Goal: Communication & Community: Ask a question

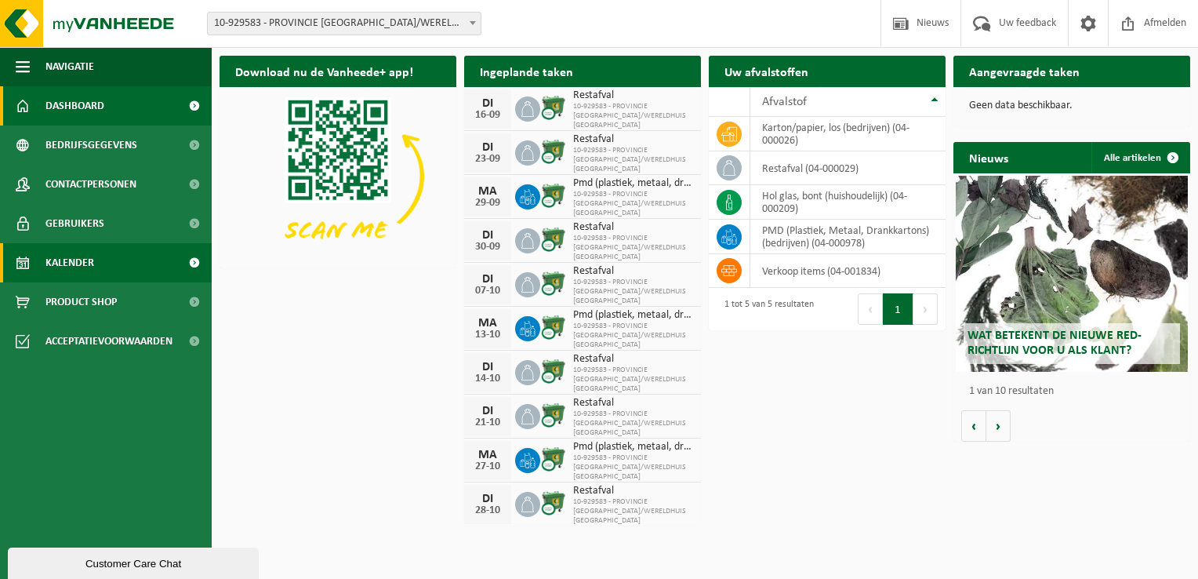
click at [191, 260] on span at bounding box center [193, 262] width 35 height 39
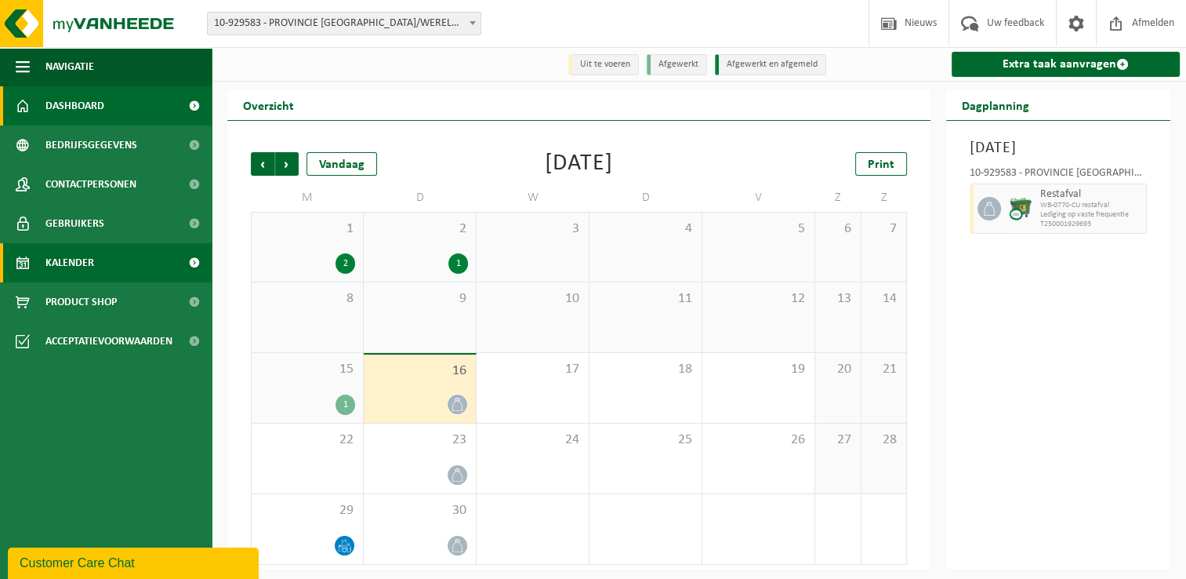
click at [125, 108] on link "Dashboard" at bounding box center [106, 105] width 212 height 39
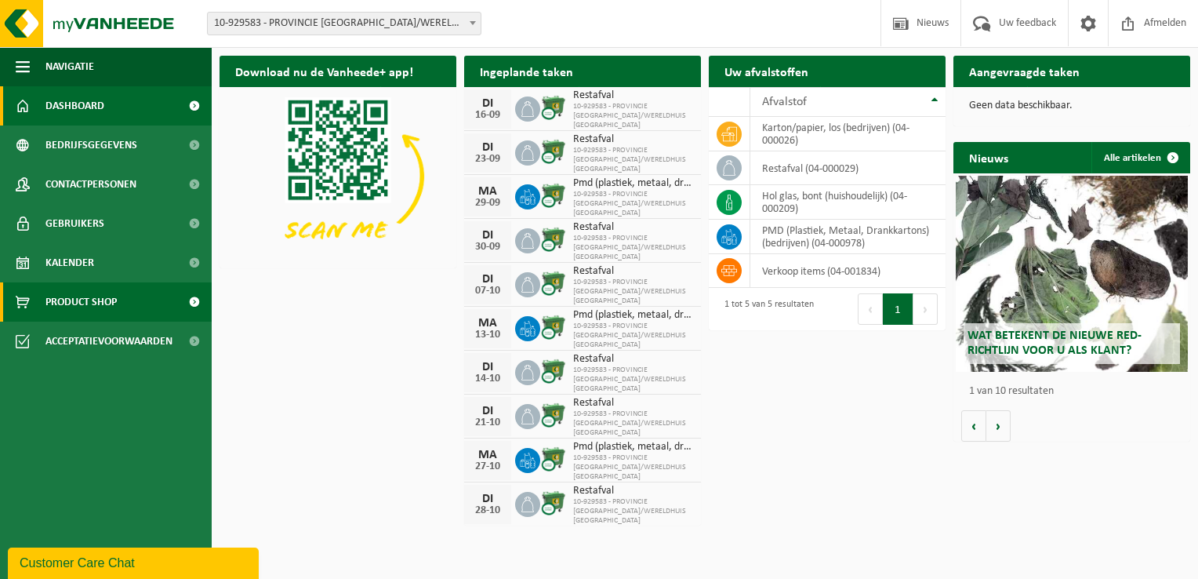
click at [194, 300] on span at bounding box center [193, 301] width 35 height 39
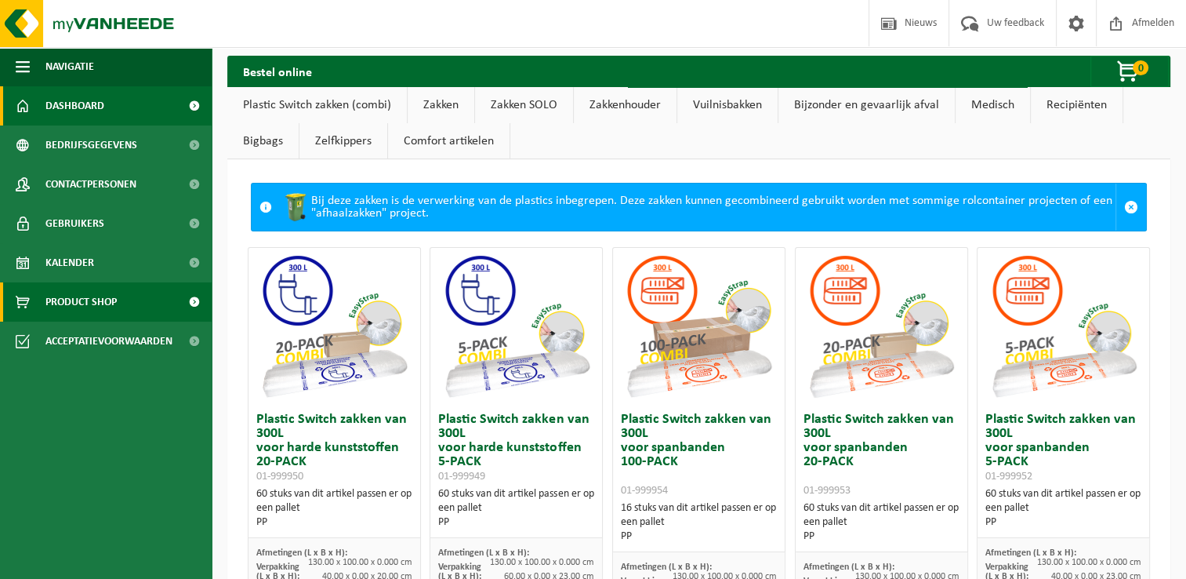
click at [138, 108] on link "Dashboard" at bounding box center [106, 105] width 212 height 39
click at [194, 108] on span at bounding box center [193, 105] width 35 height 39
click at [79, 103] on span "Dashboard" at bounding box center [74, 105] width 59 height 39
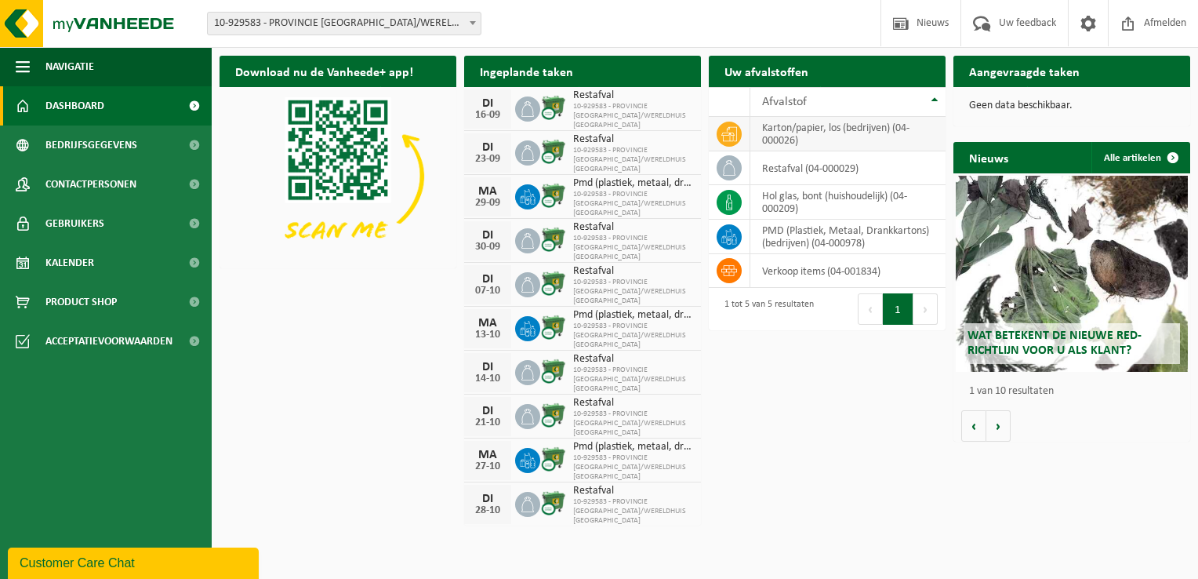
click at [728, 136] on icon at bounding box center [729, 134] width 16 height 16
click at [191, 260] on span at bounding box center [193, 262] width 35 height 39
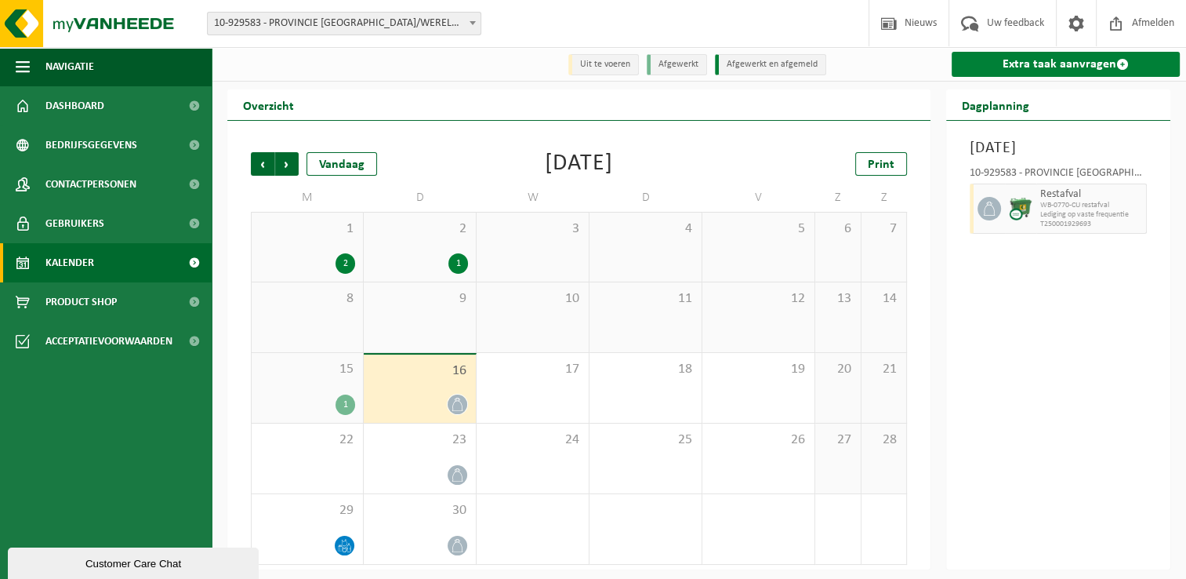
click at [1031, 63] on link "Extra taak aanvragen" at bounding box center [1066, 64] width 228 height 25
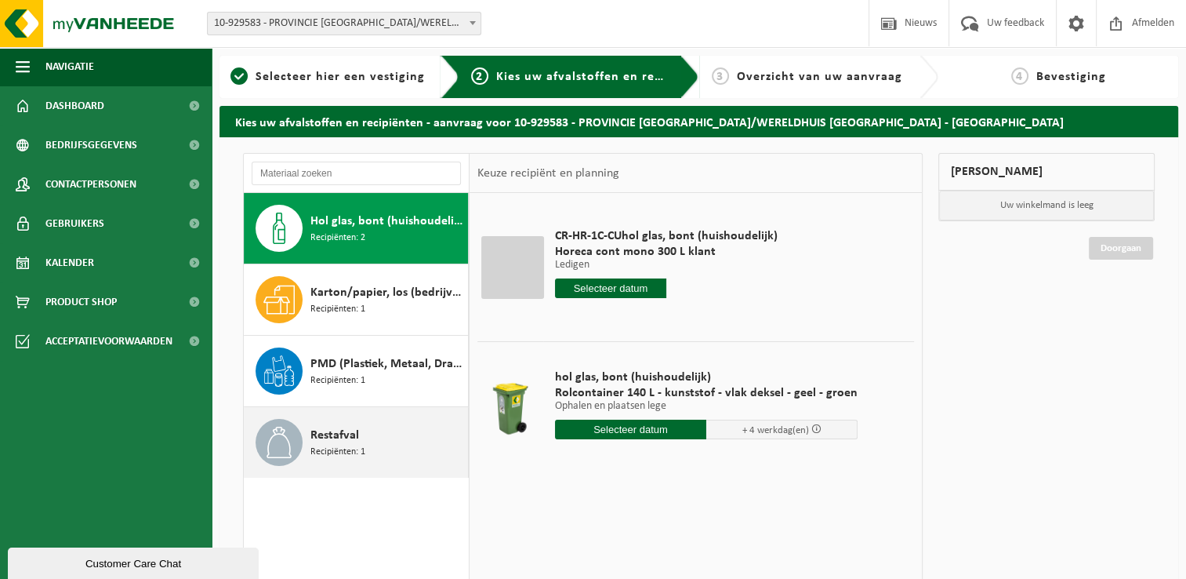
click at [358, 441] on div "Restafval Recipiënten: 1" at bounding box center [387, 442] width 154 height 47
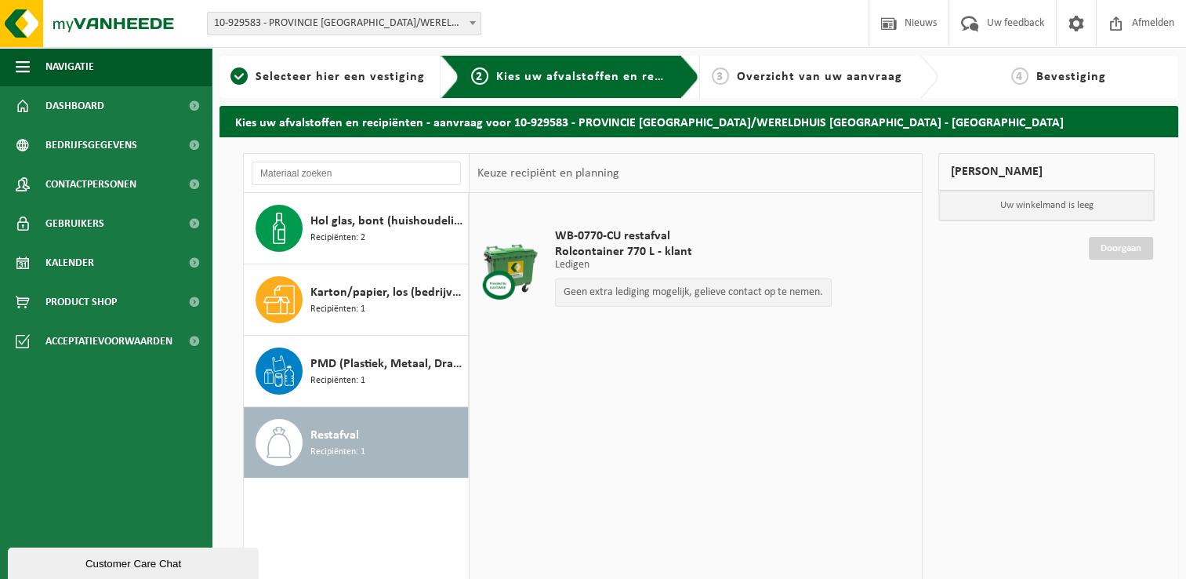
click at [166, 557] on div "Customer Care Chat" at bounding box center [133, 563] width 227 height 12
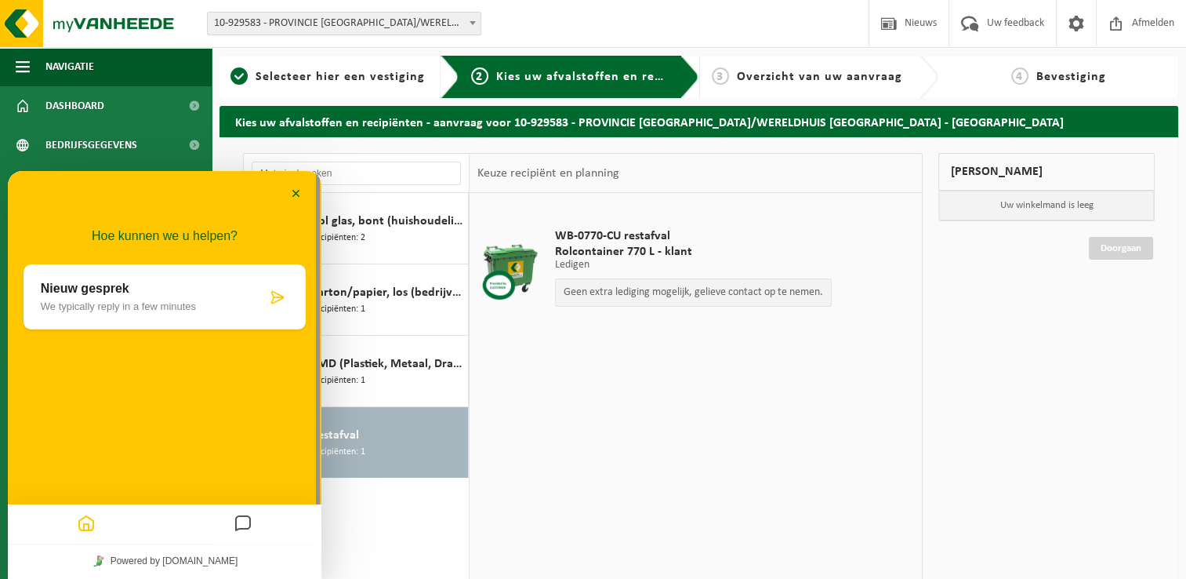
click at [226, 291] on p "Nieuw gesprek" at bounding box center [154, 288] width 226 height 14
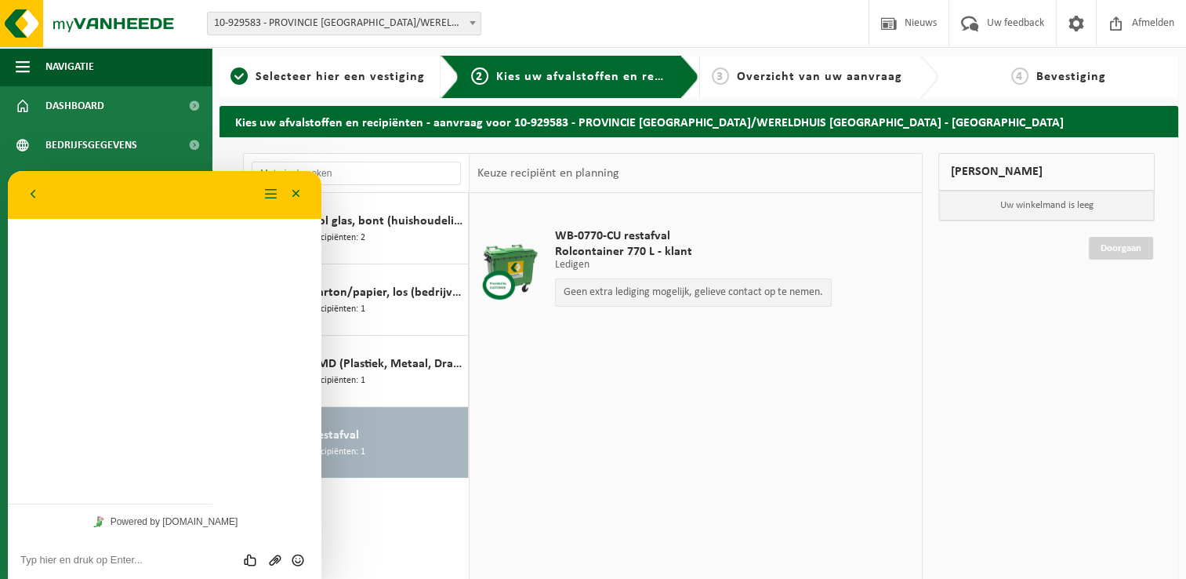
click at [226, 291] on div "Hoe kunnen we u helpen? Nieuw gesprek We typically reply in a few minutes" at bounding box center [165, 337] width 314 height 332
click at [143, 561] on textarea at bounding box center [164, 560] width 289 height 13
click at [129, 565] on textarea at bounding box center [164, 560] width 289 height 13
paste textarea "Is het mogelijk om iemand te sturen om de vuilcontainer op te halen? Normaal ge…"
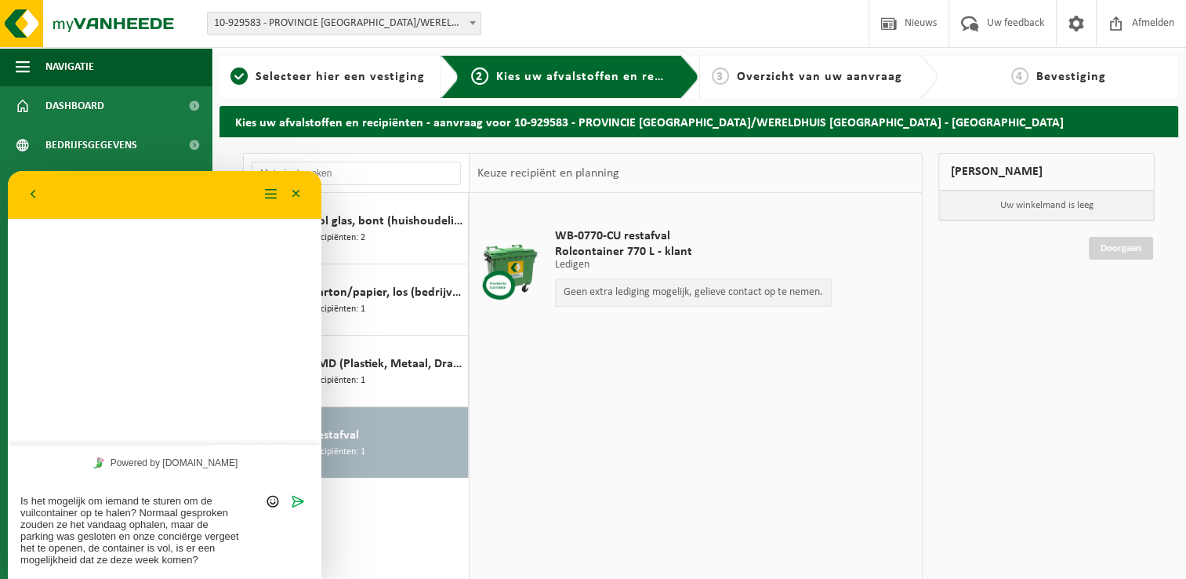
click at [36, 510] on textarea "Is het mogelijk om iemand te sturen om de vuilcontainer op te halen? Normaal ge…" at bounding box center [164, 530] width 289 height 71
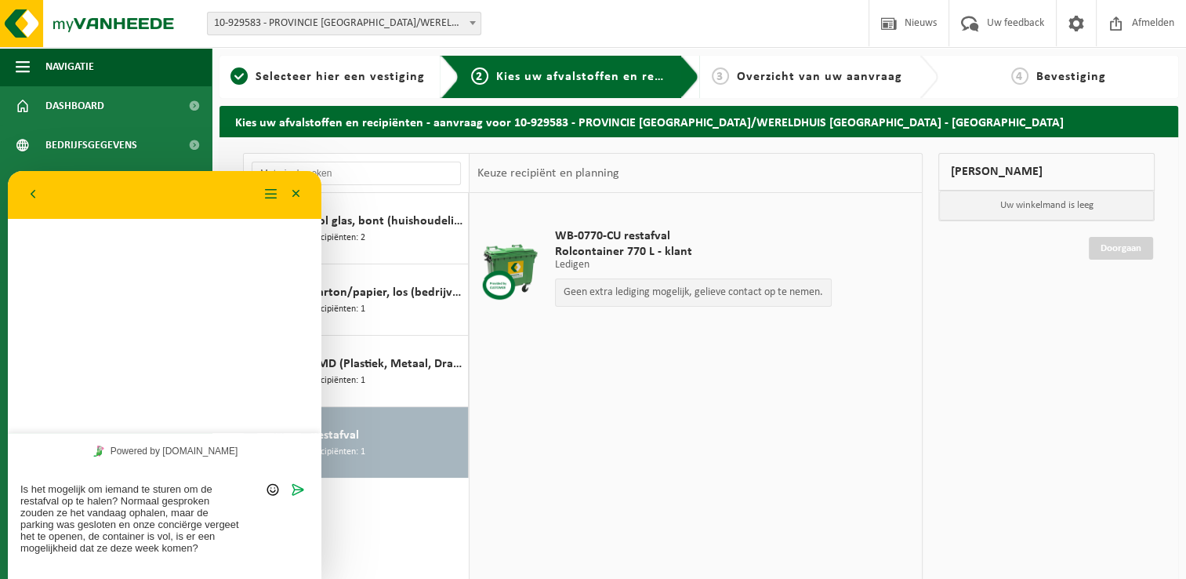
click at [159, 549] on textarea "Is het mogelijk om iemand te sturen om de restafval op te halen? Normaal gespro…" at bounding box center [164, 524] width 289 height 83
type textarea "Is het mogelijk om iemand te sturen om de restafval op te halen? Normaal gespro…"
click at [257, 549] on textarea "Is het mogelijk om iemand te sturen om de restafval op te halen? Normaal gespro…" at bounding box center [164, 524] width 289 height 83
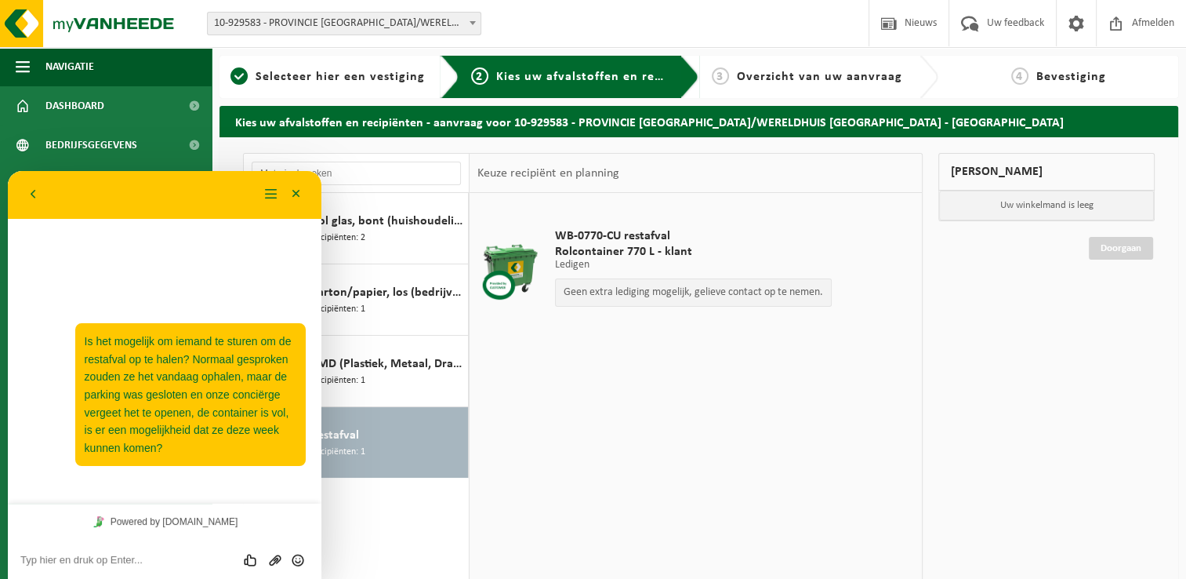
click at [146, 559] on textarea at bounding box center [164, 560] width 289 height 13
click at [236, 374] on span "Is het mogelijk om iemand te sturen om de restafval op te halen? Normaal gespro…" at bounding box center [188, 394] width 207 height 119
click at [85, 338] on span "Is het mogelijk om iemand te sturen om de restafval op te halen? Normaal gespro…" at bounding box center [188, 394] width 207 height 119
drag, startPoint x: 252, startPoint y: 425, endPoint x: 118, endPoint y: 379, distance: 142.6
click at [118, 379] on span "Is het mogelijk om iemand te sturen om de restafval op te halen? Normaal gespro…" at bounding box center [188, 394] width 207 height 119
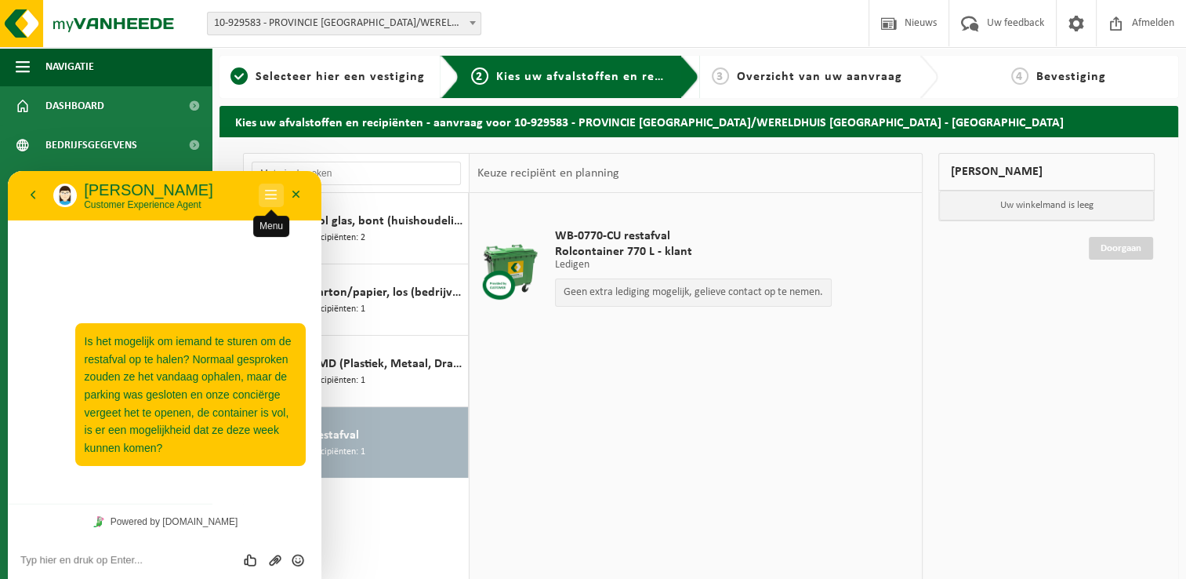
click at [276, 197] on button "Menu" at bounding box center [271, 195] width 25 height 24
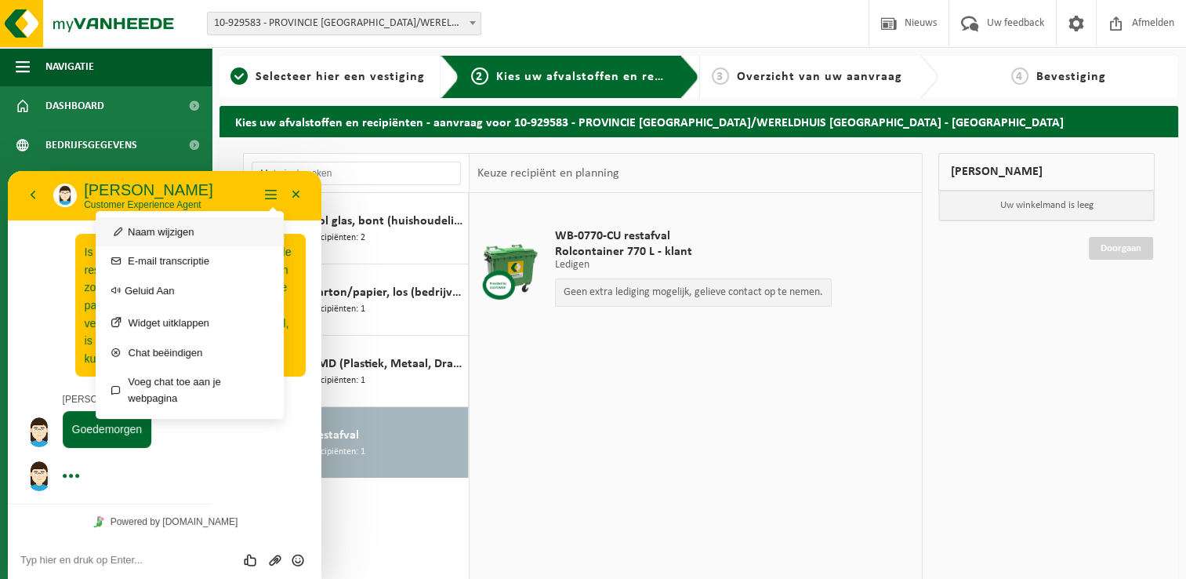
click at [176, 231] on button "Naam wijzigen" at bounding box center [190, 231] width 188 height 29
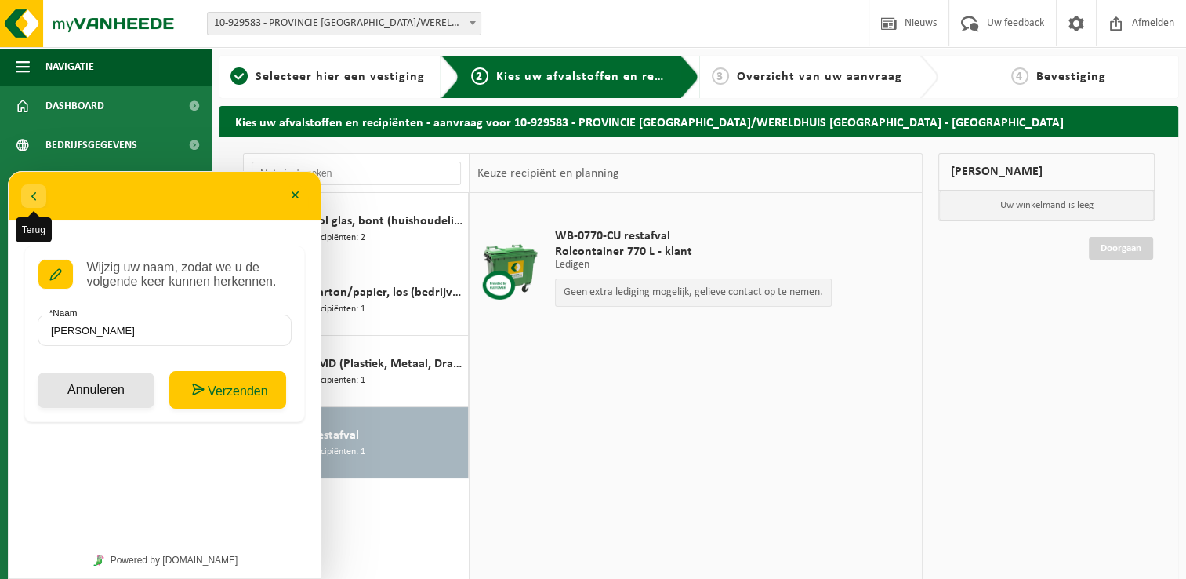
click at [38, 194] on icon "button" at bounding box center [34, 196] width 14 height 19
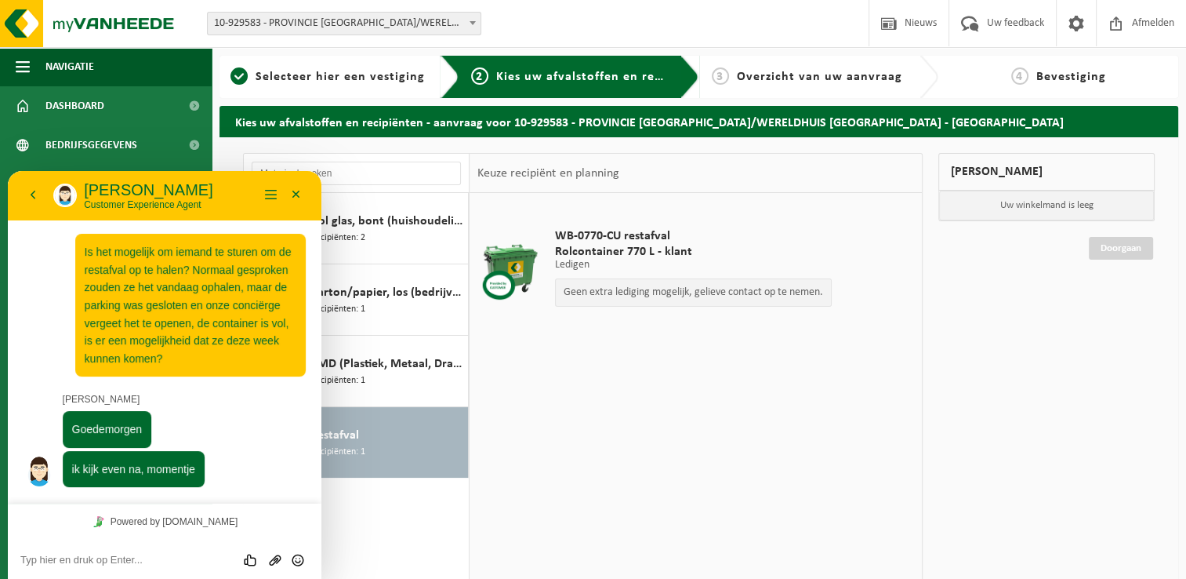
click at [194, 560] on textarea at bounding box center [164, 560] width 289 height 13
click at [28, 191] on button "Terug" at bounding box center [32, 195] width 25 height 24
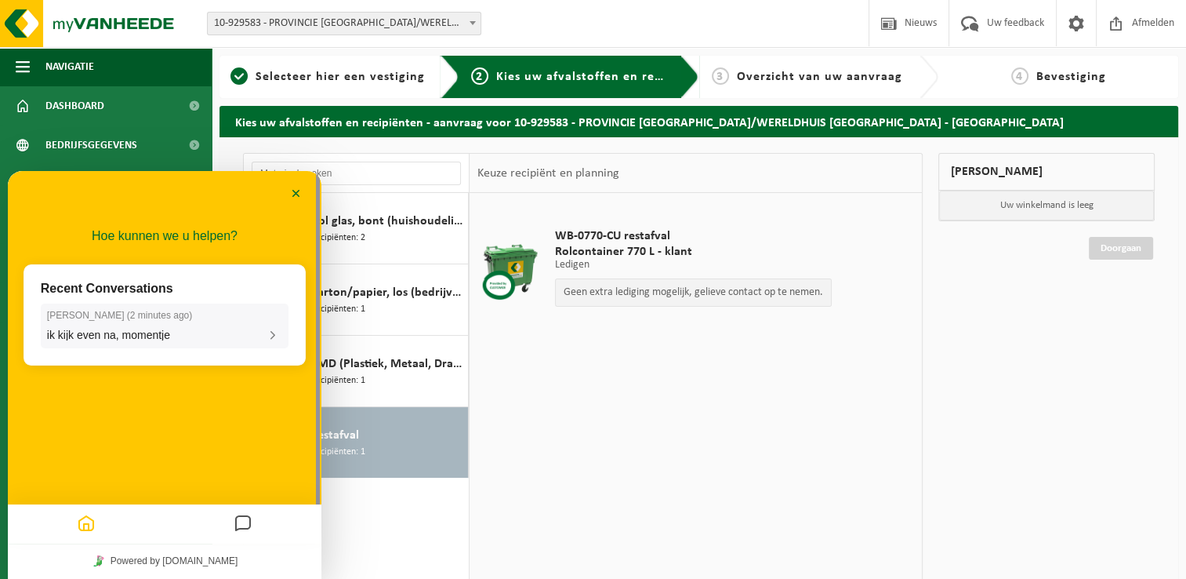
click at [138, 338] on span "ik kijk even na, momentje" at bounding box center [108, 335] width 123 height 13
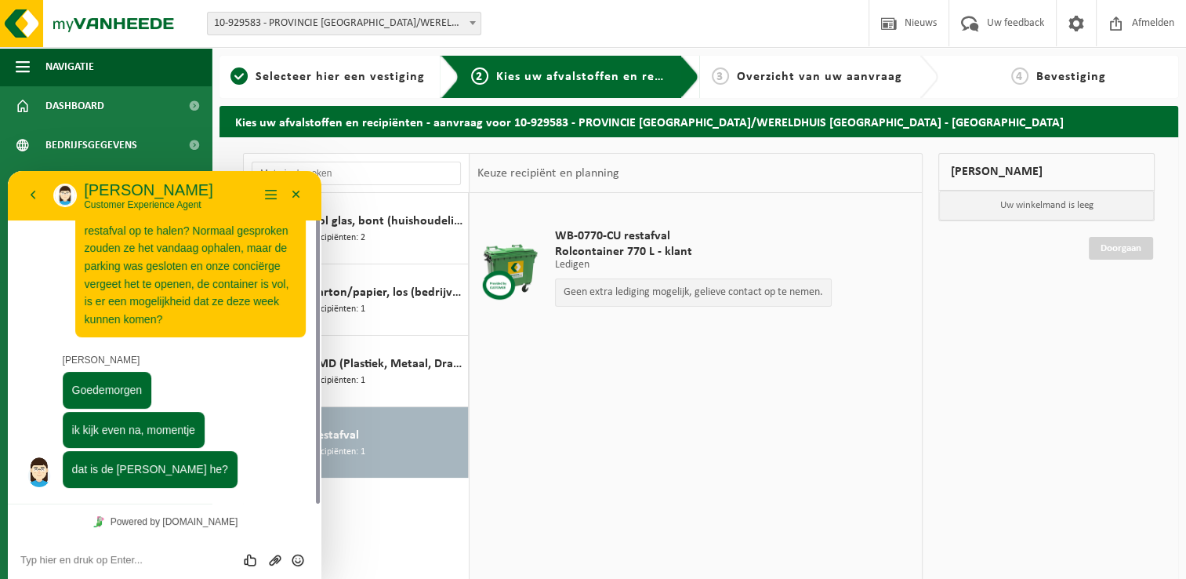
scroll to position [34, 0]
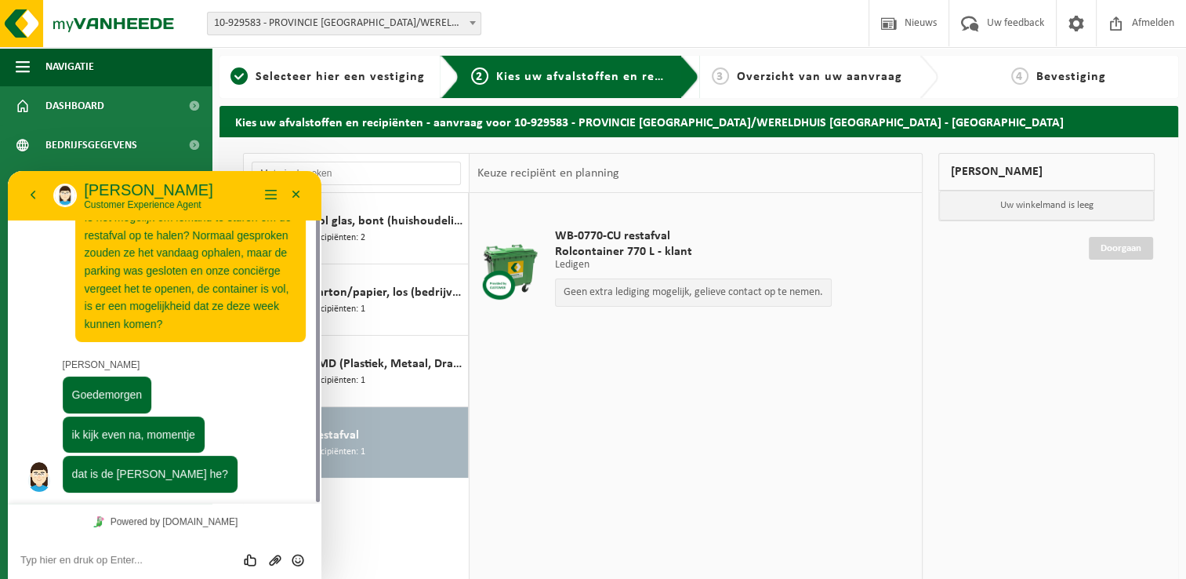
click at [169, 558] on textarea at bounding box center [164, 560] width 289 height 13
type textarea "klopt"
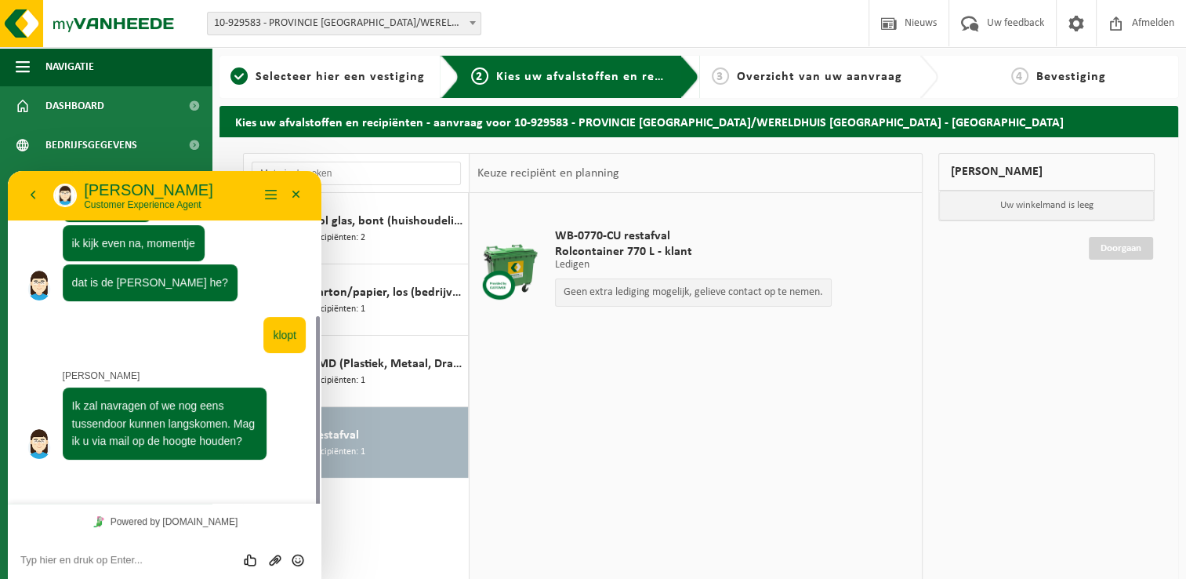
scroll to position [194, 0]
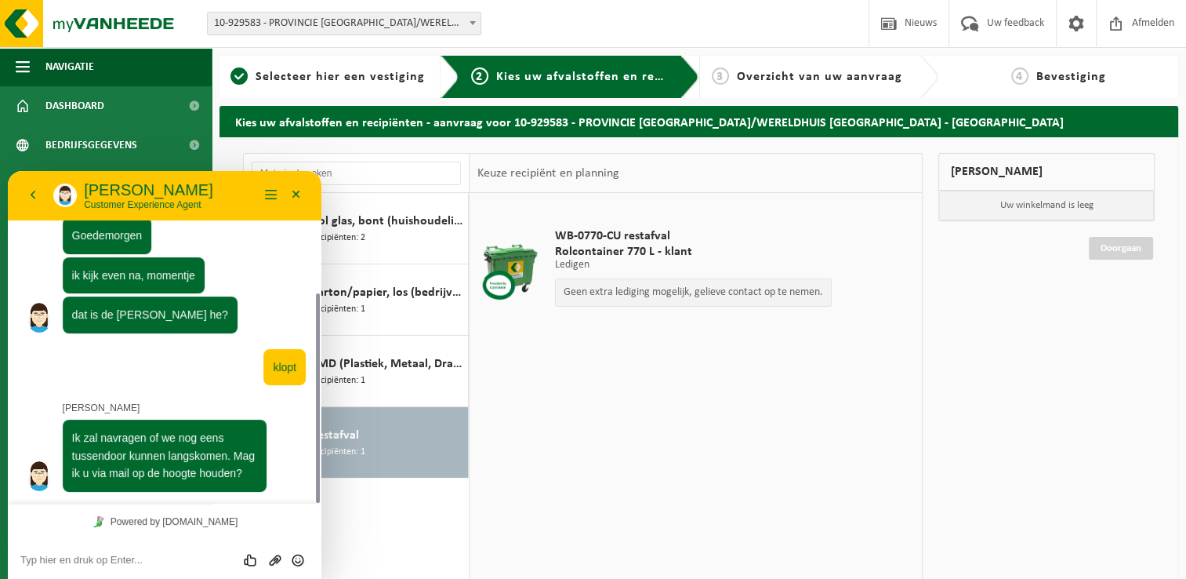
click at [152, 563] on textarea at bounding box center [164, 560] width 289 height 13
type textarea "Natuurlijk, alsjeblieft"
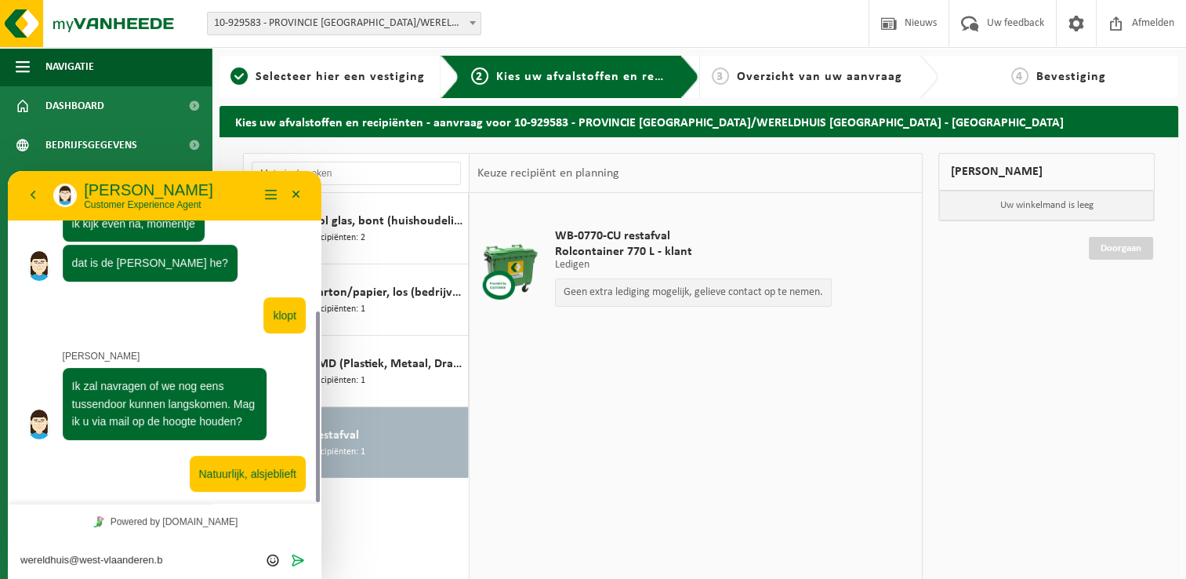
type textarea "wereldhuis@west-vlaanderen.be"
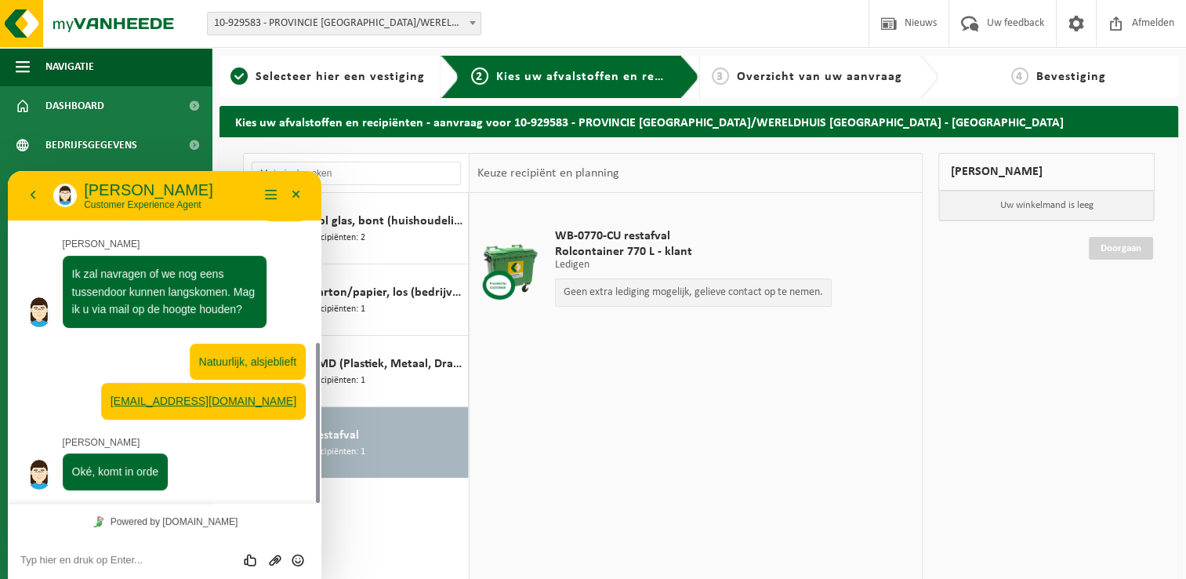
scroll to position [356, 0]
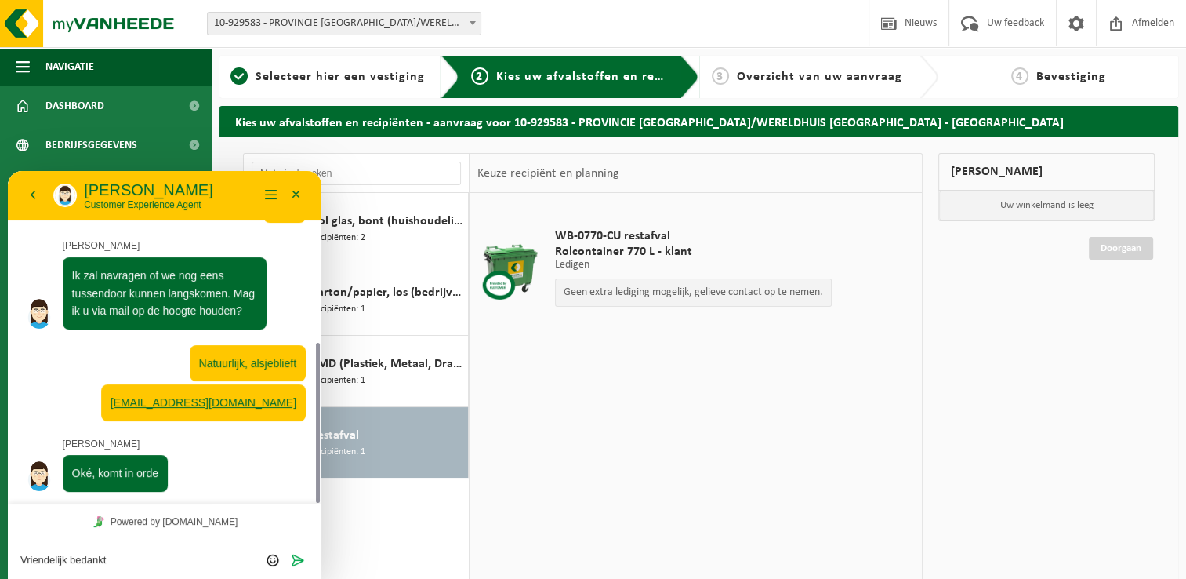
type textarea "Vriendelijk bedankt!"
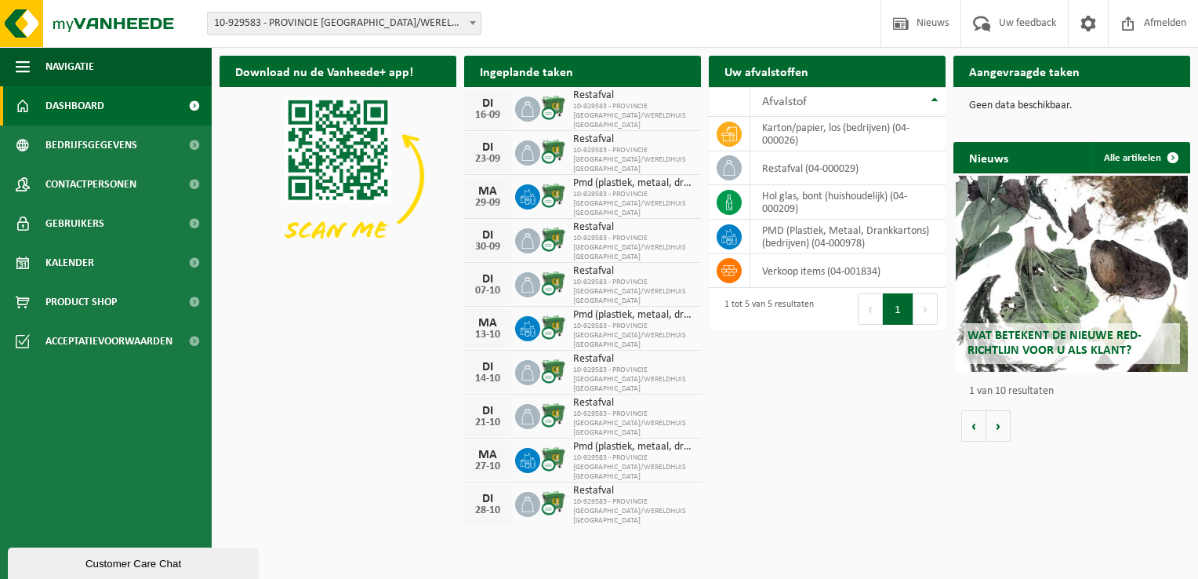
click at [165, 558] on div "Customer Care Chat" at bounding box center [133, 563] width 227 height 12
